Goal: Navigation & Orientation: Find specific page/section

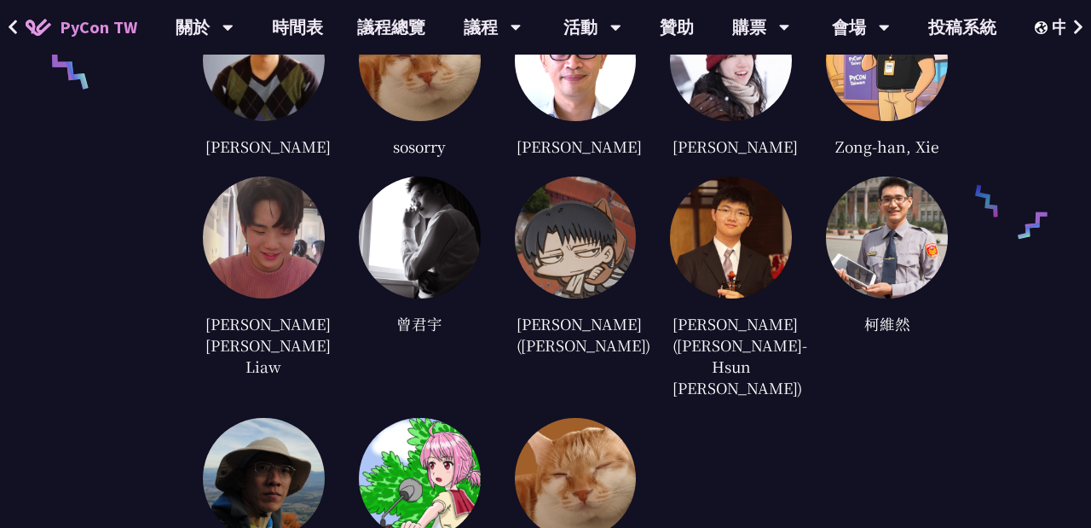
scroll to position [4705, 0]
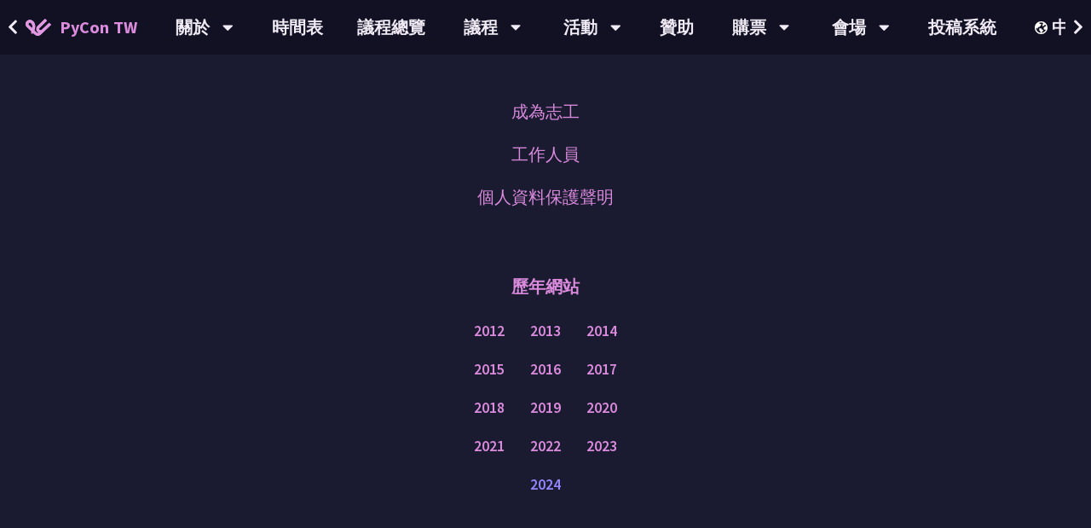
click at [546, 474] on link "2024" at bounding box center [545, 484] width 31 height 21
click at [297, 166] on div "成為志工 工作人員 個人資料保護聲明 歷年網站 2012 2013 2014 2015 2016 2017 2018 2019 2020 2021 2022 …" at bounding box center [545, 335] width 1091 height 574
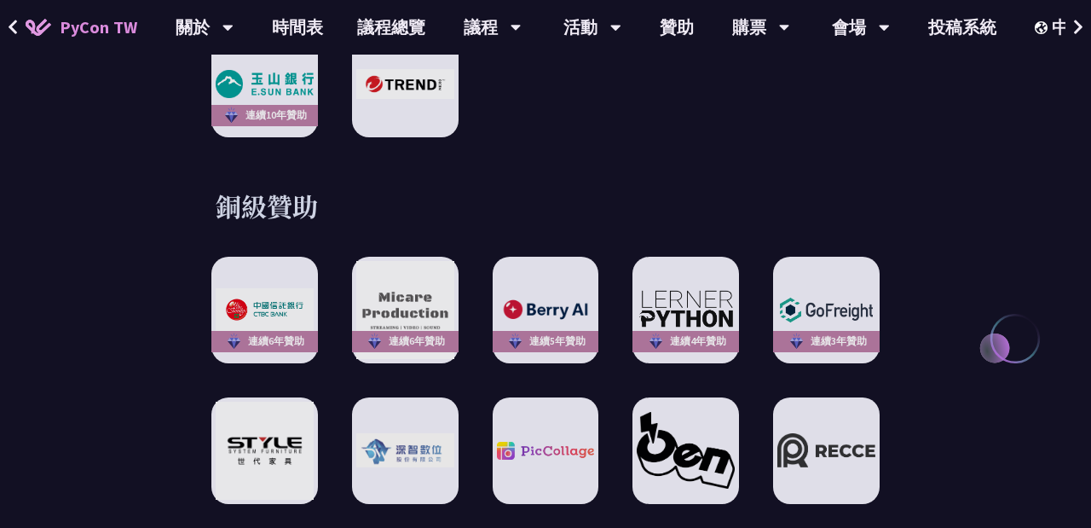
scroll to position [2129, 0]
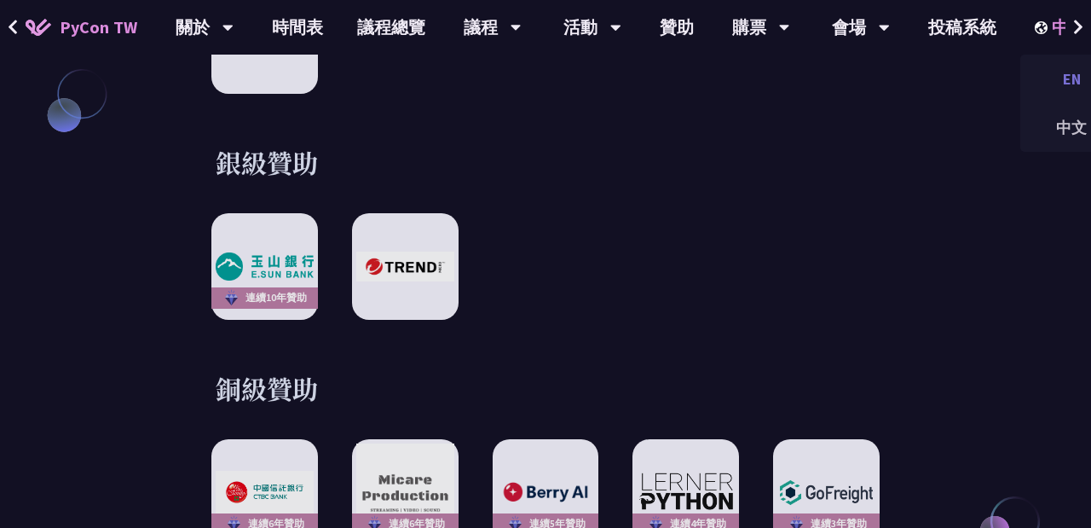
click at [1069, 75] on div "EN" at bounding box center [1072, 79] width 102 height 40
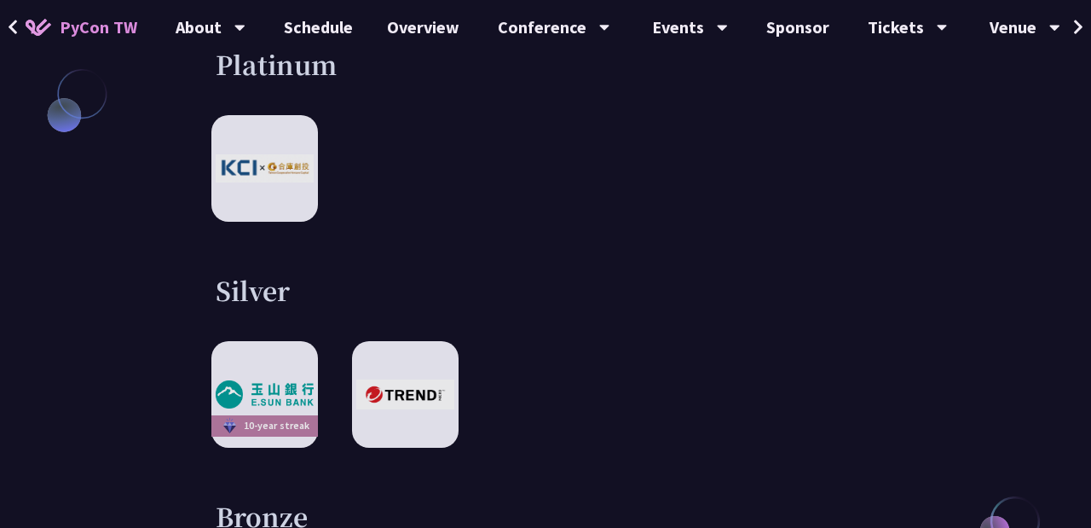
scroll to position [0, 0]
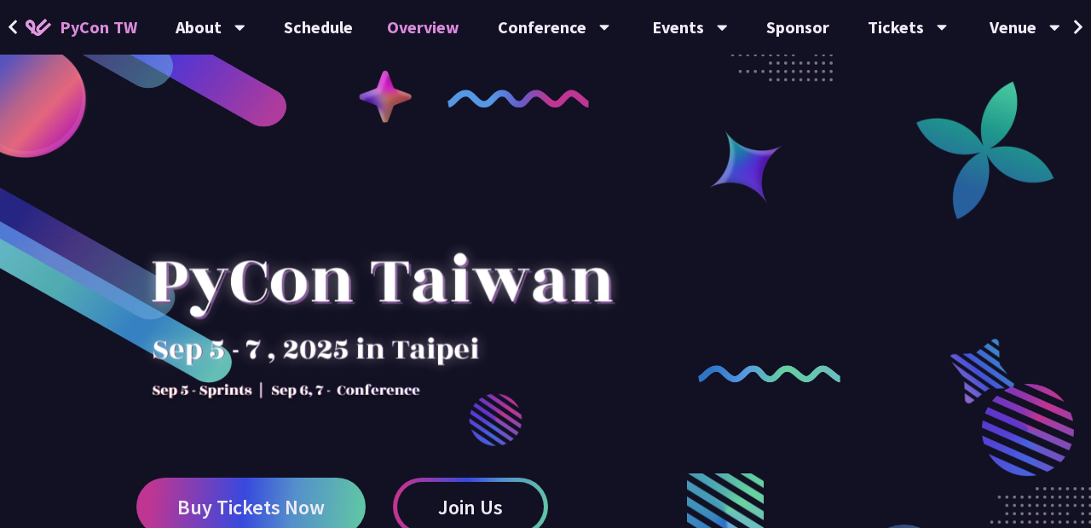
click at [445, 28] on link "Overview" at bounding box center [423, 27] width 107 height 55
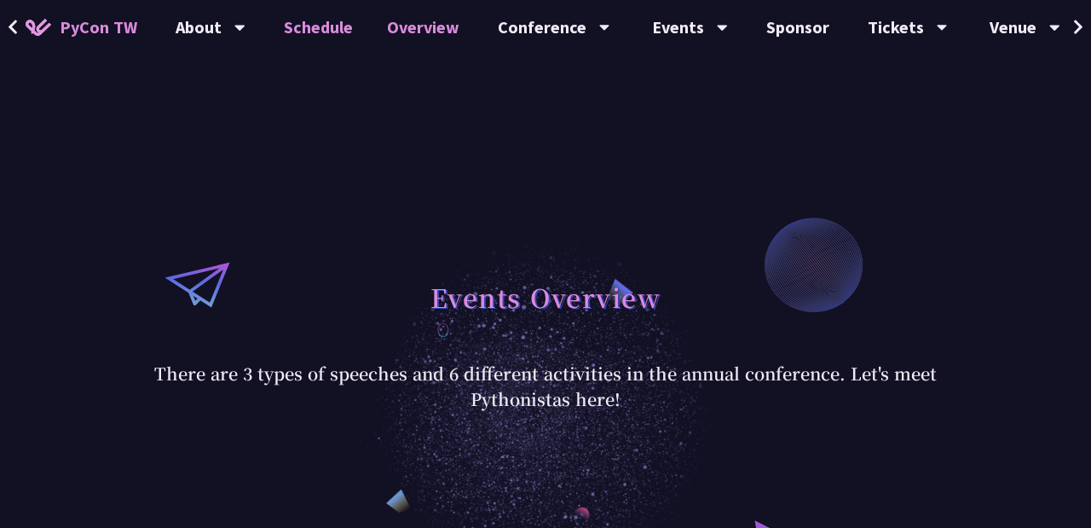
click at [322, 22] on link "Schedule" at bounding box center [318, 27] width 103 height 55
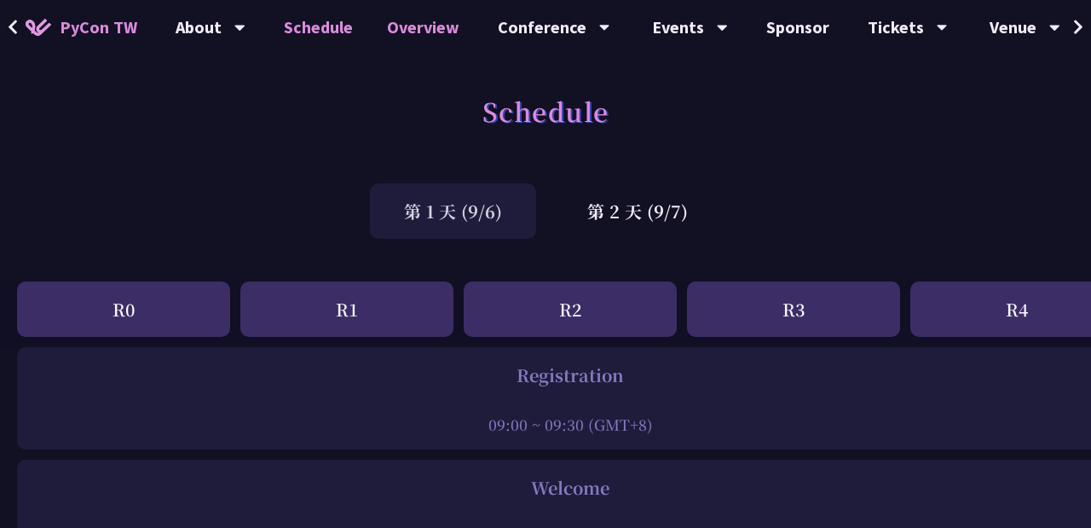
click at [411, 24] on link "Overview" at bounding box center [423, 27] width 107 height 55
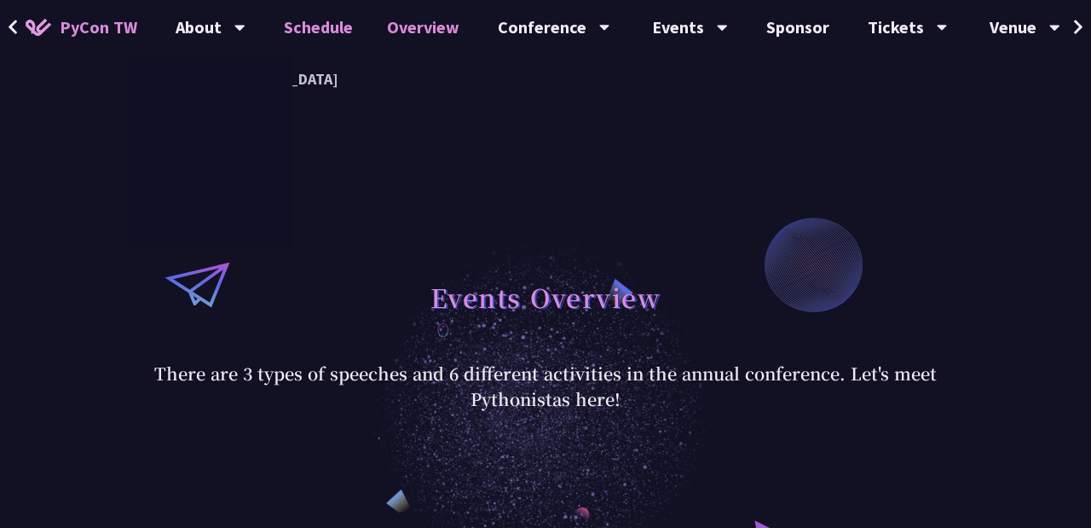
click at [304, 21] on link "Schedule" at bounding box center [318, 27] width 103 height 55
